Goal: Use online tool/utility: Utilize a website feature to perform a specific function

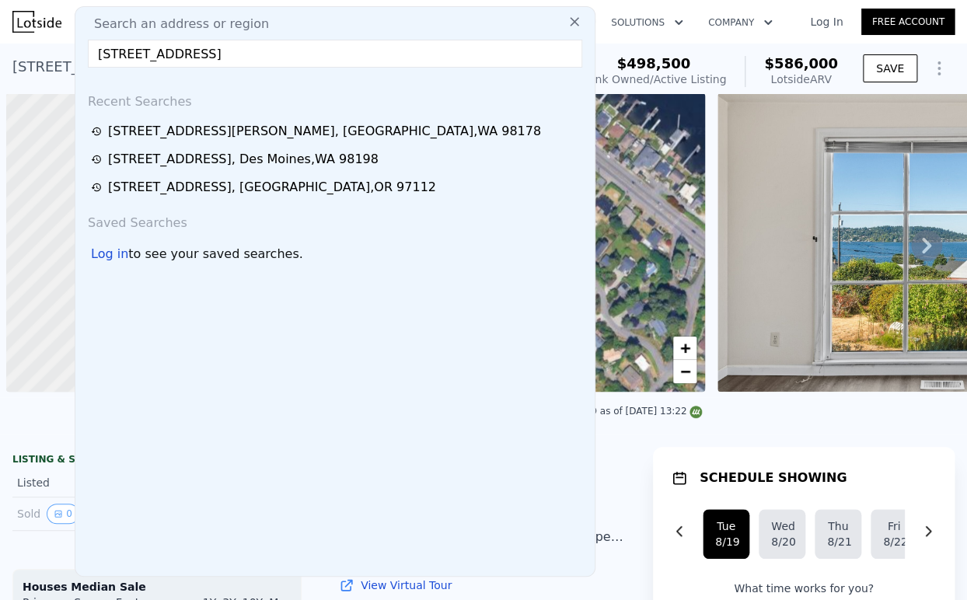
scroll to position [0, 6]
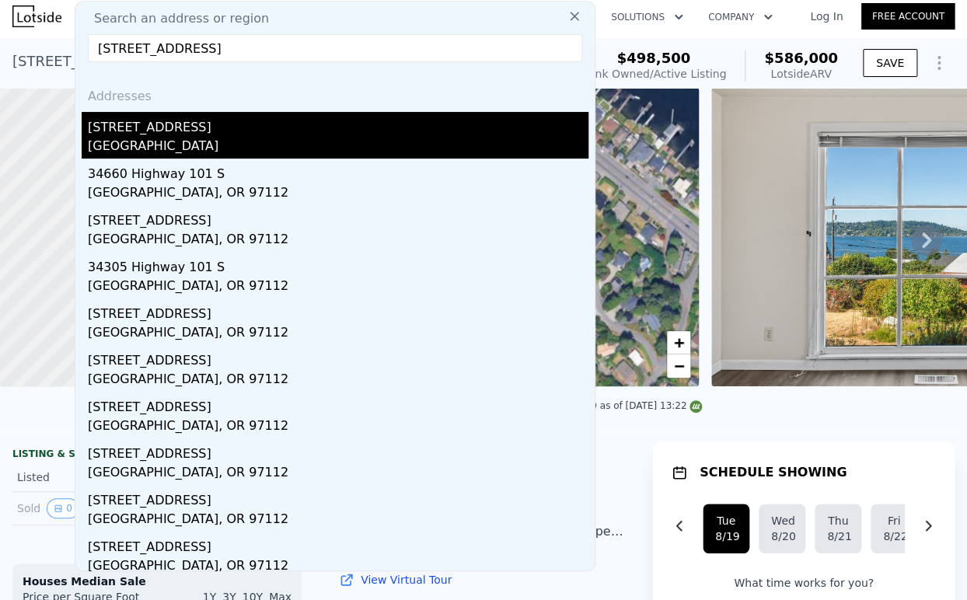
type input "[STREET_ADDRESS]"
click at [181, 129] on div "[STREET_ADDRESS]" at bounding box center [338, 124] width 501 height 25
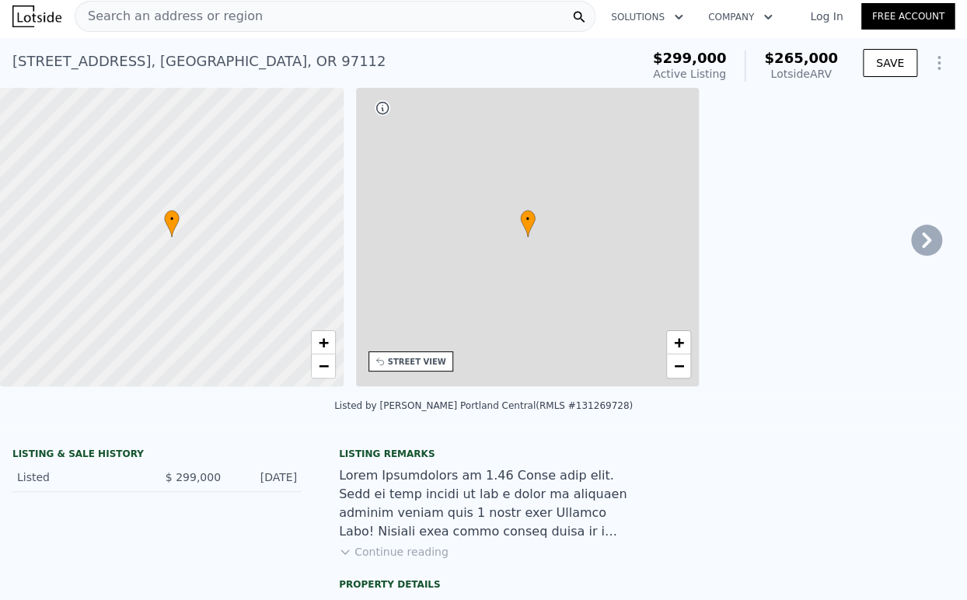
type input "3"
type input "2.5"
type input "2496"
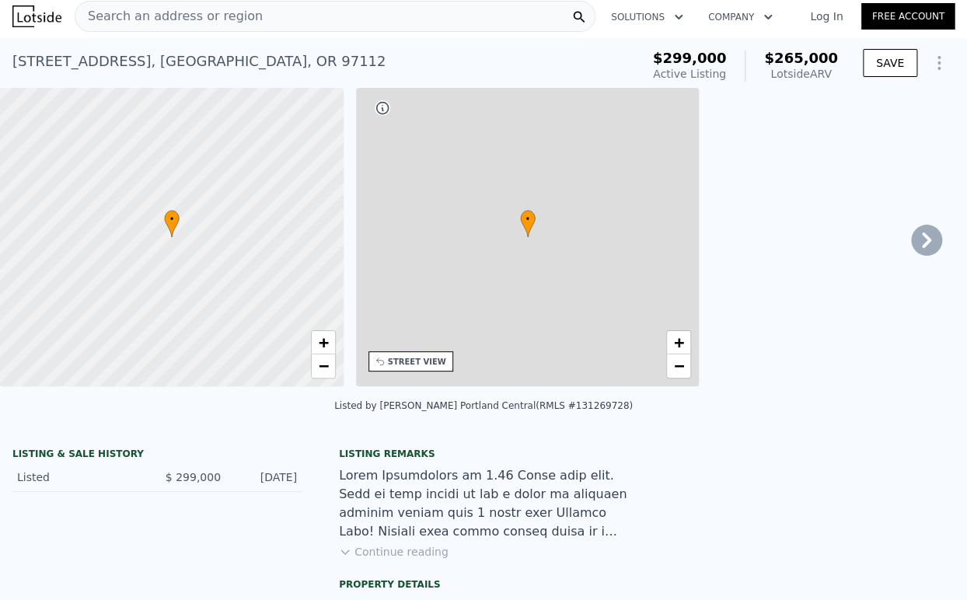
type input "2496"
type input "390297"
type input "$ 265,000"
type input "6"
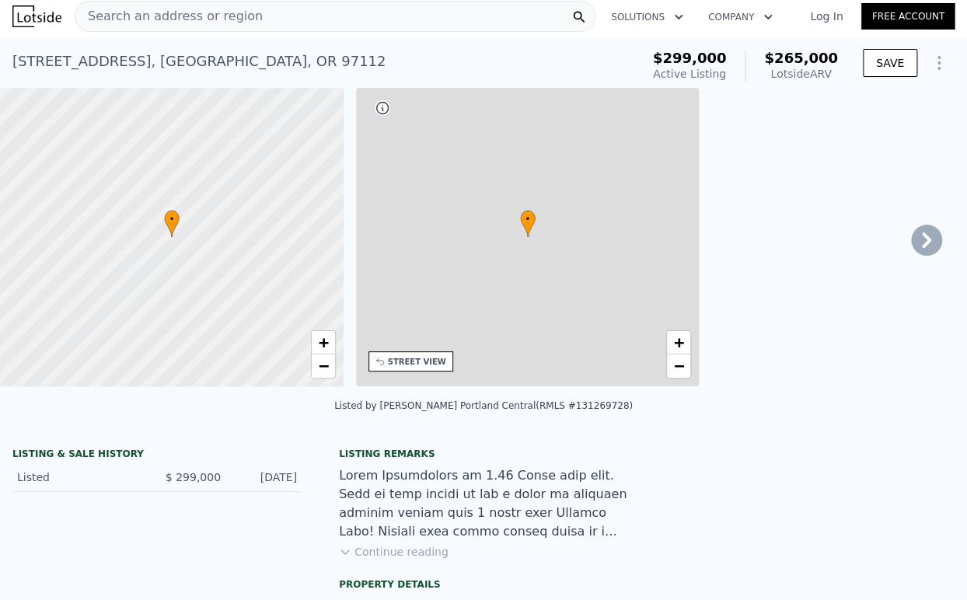
type input "-$ 72,329"
